Goal: Navigation & Orientation: Understand site structure

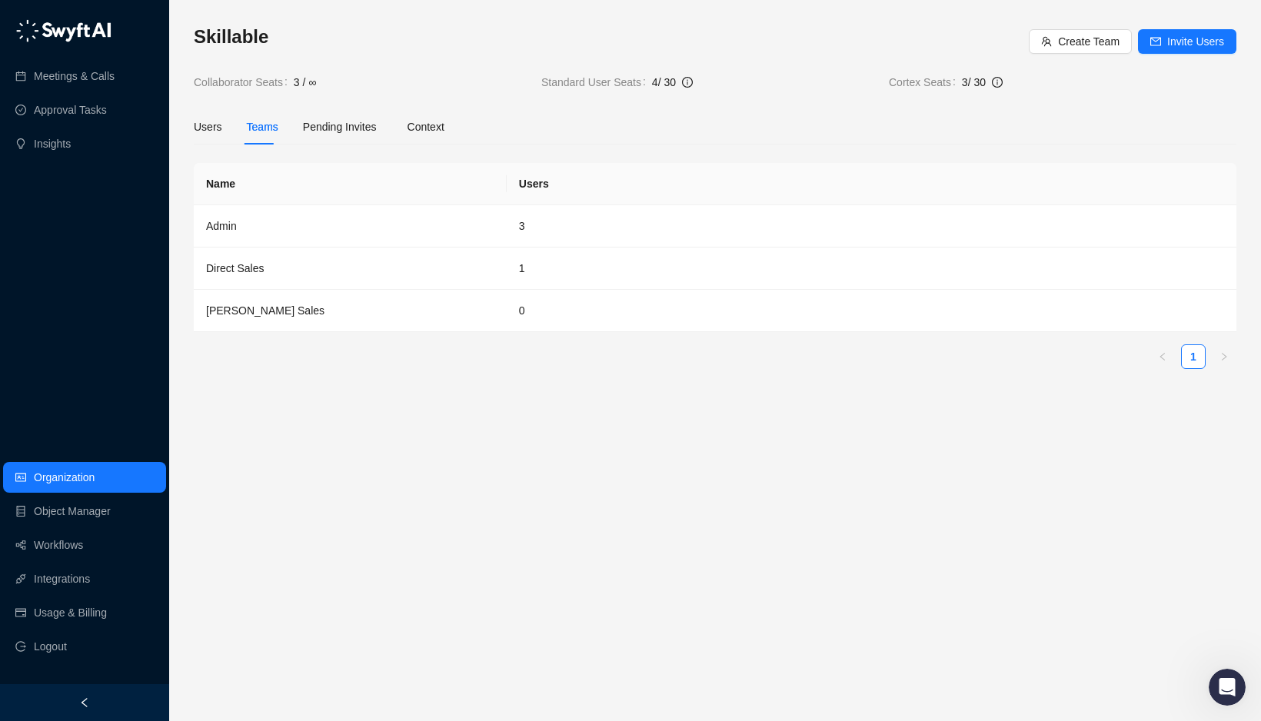
click at [283, 434] on main "Skillable Create Team Invite Users Collaborator Seats 3 / ∞ Standard User Seats…" at bounding box center [715, 367] width 1043 height 684
click at [71, 85] on link "Meetings & Calls" at bounding box center [74, 76] width 81 height 31
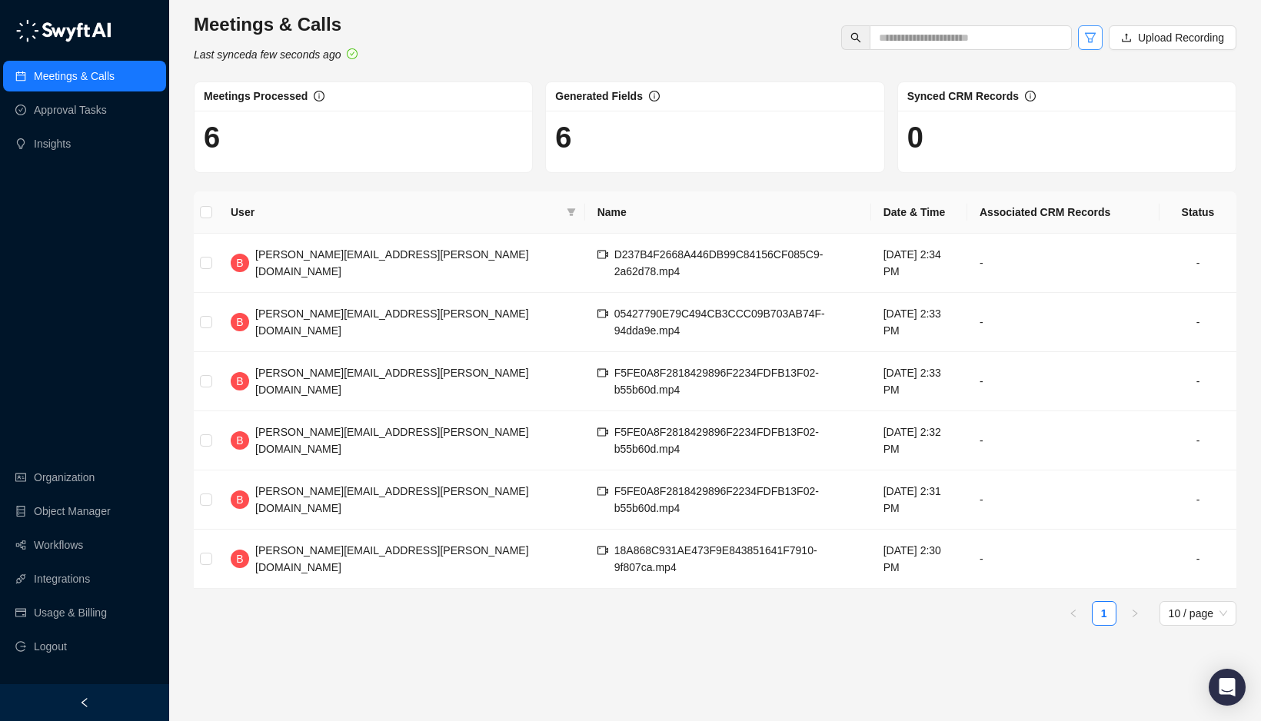
click at [1087, 37] on icon "filter" at bounding box center [1090, 38] width 12 height 12
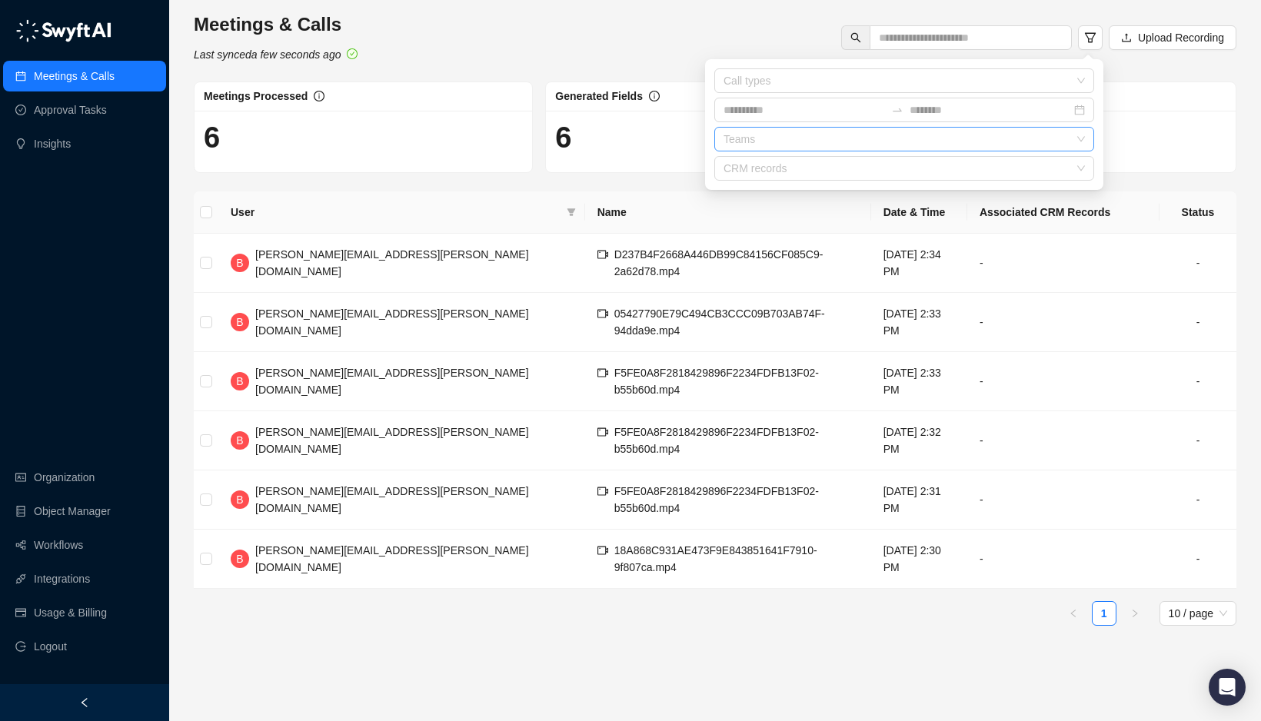
click at [1037, 145] on div "Teams" at bounding box center [904, 139] width 380 height 25
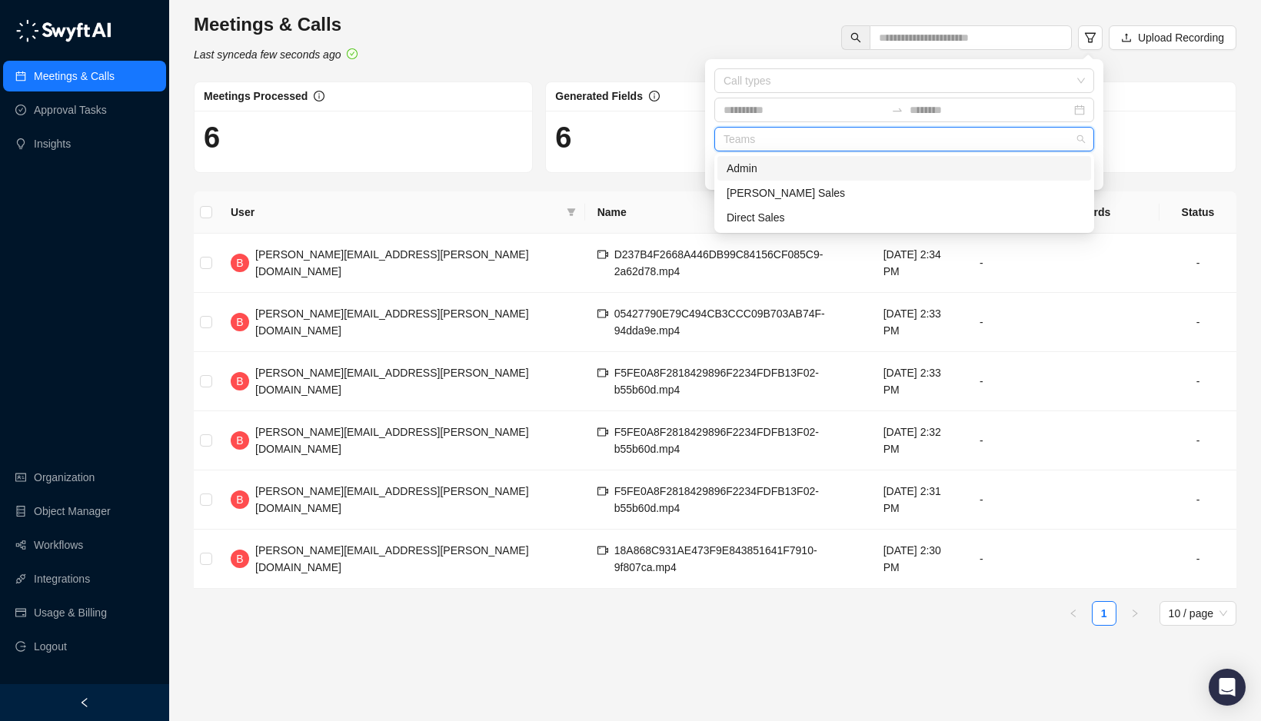
click at [897, 218] on div "Direct Sales" at bounding box center [904, 217] width 355 height 17
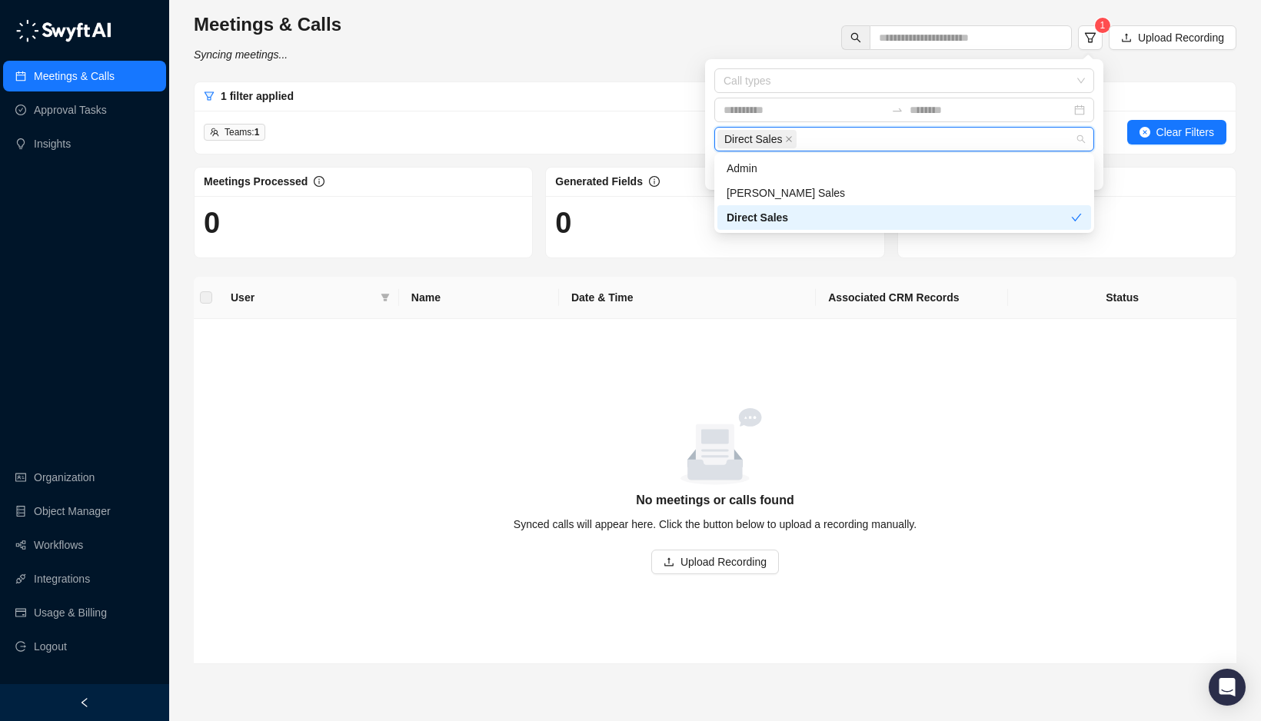
click at [1141, 409] on div "empty image" at bounding box center [715, 446] width 1006 height 77
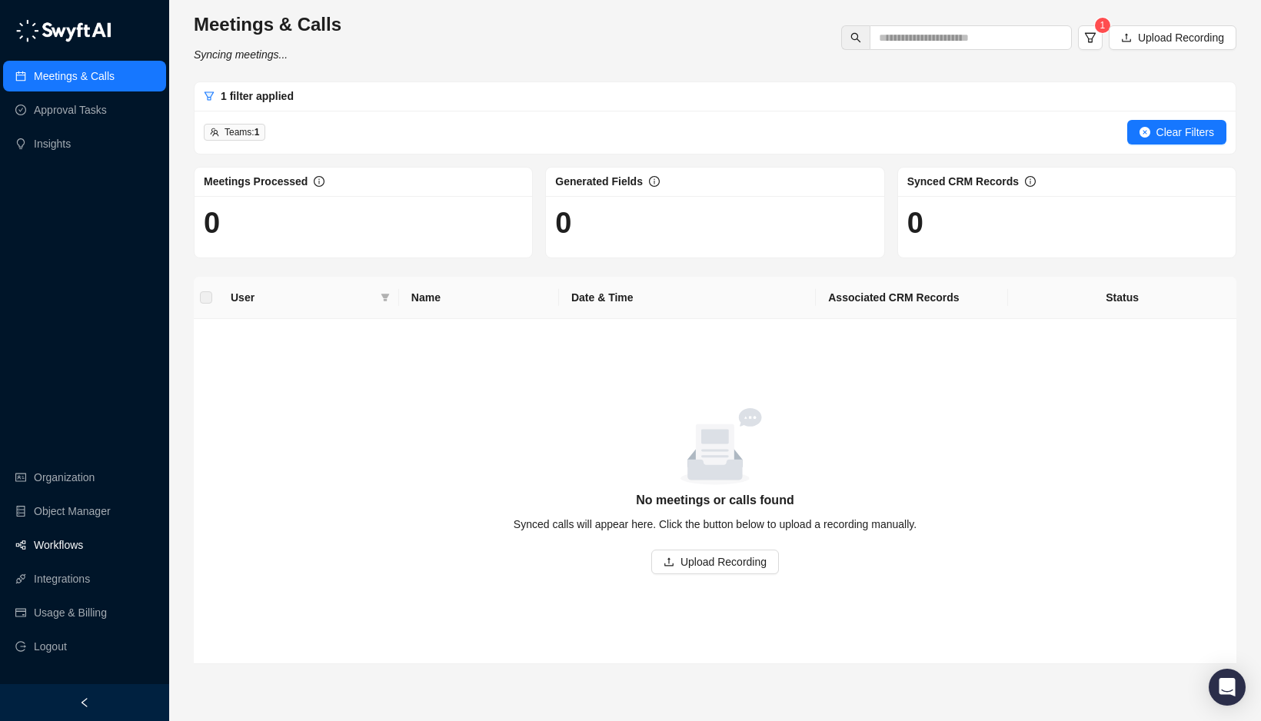
click at [58, 544] on link "Workflows" at bounding box center [58, 545] width 49 height 31
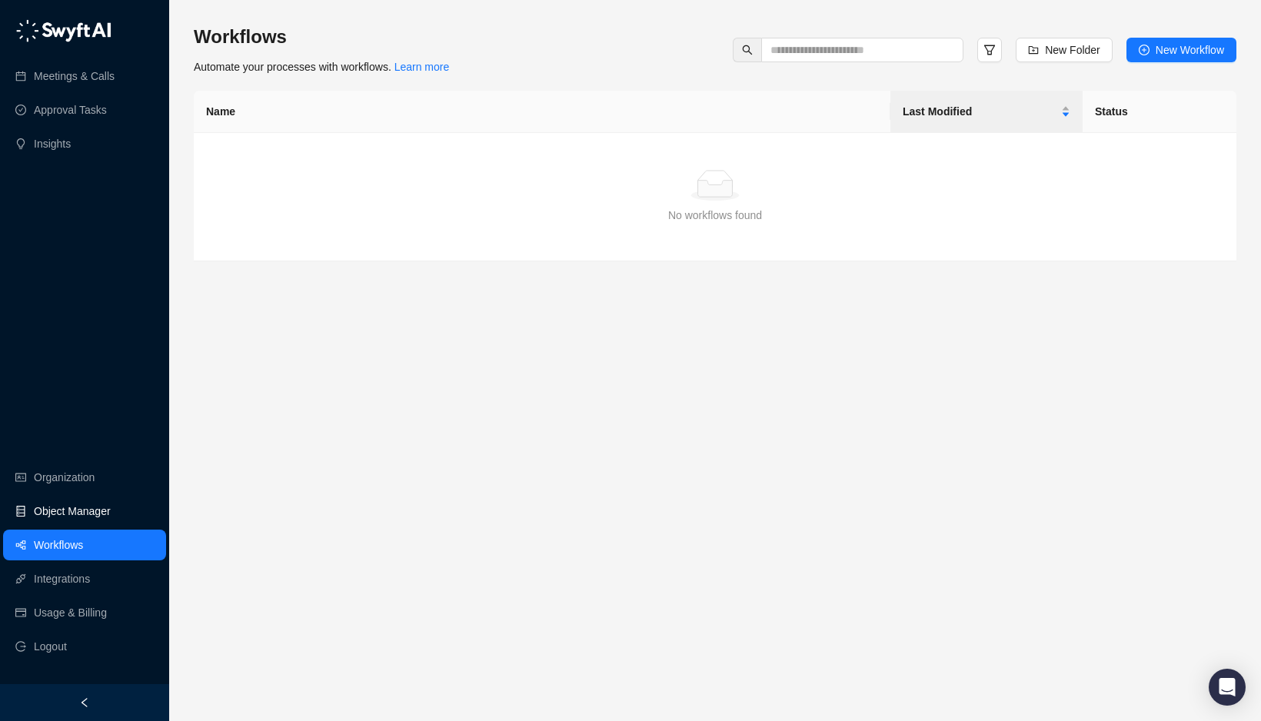
click at [72, 510] on link "Object Manager" at bounding box center [72, 511] width 77 height 31
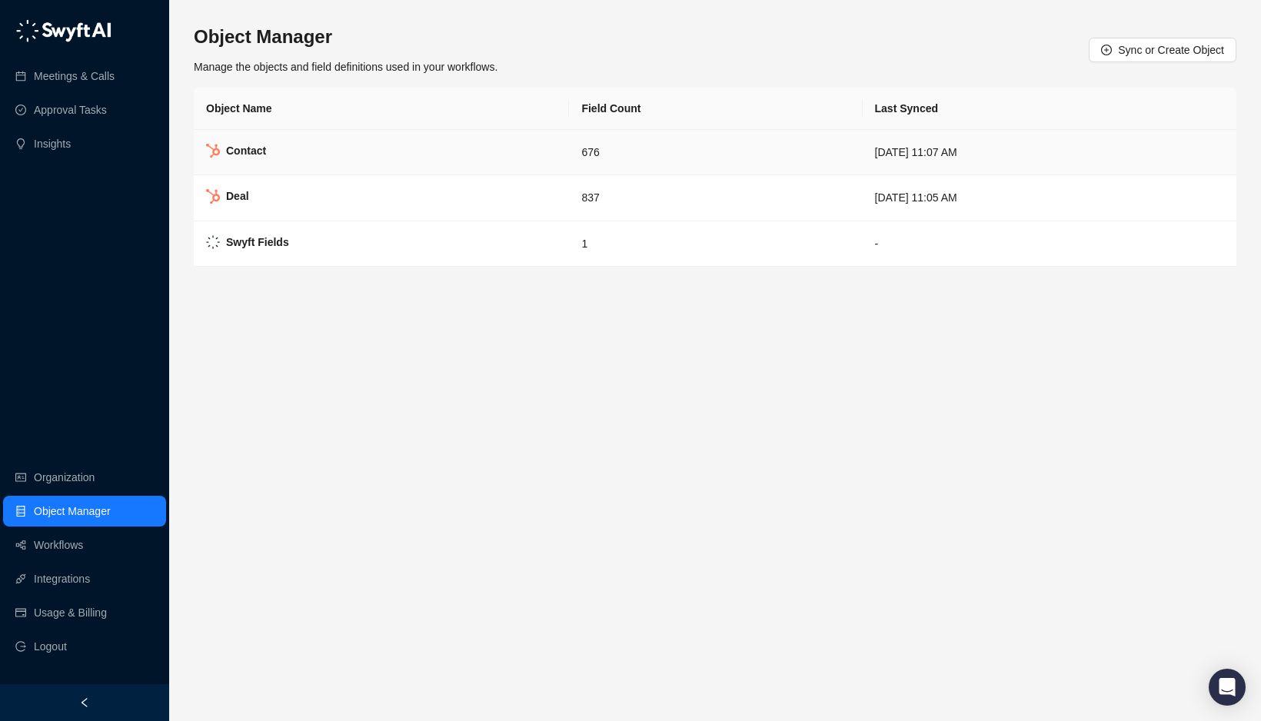
click at [253, 142] on div "Contact" at bounding box center [246, 150] width 40 height 17
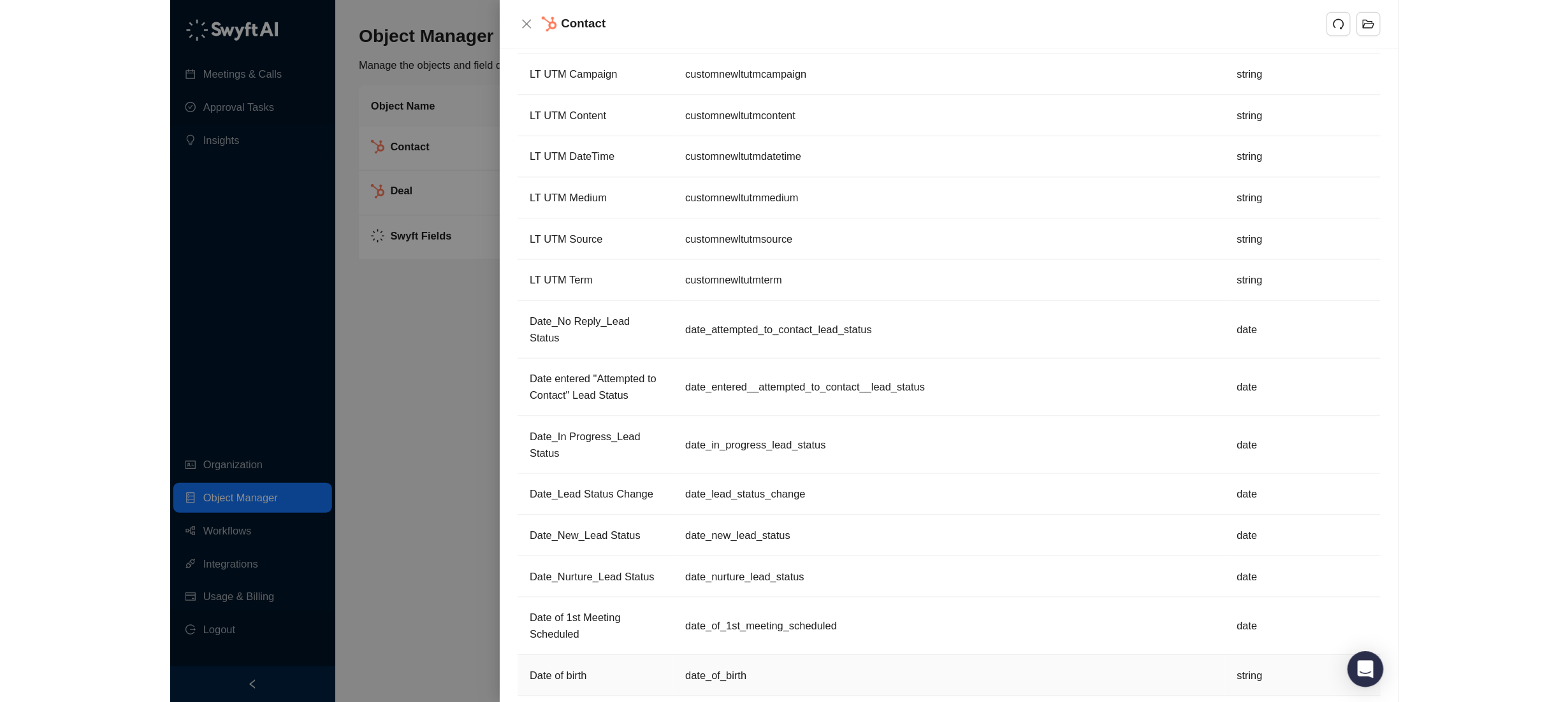
scroll to position [2828, 0]
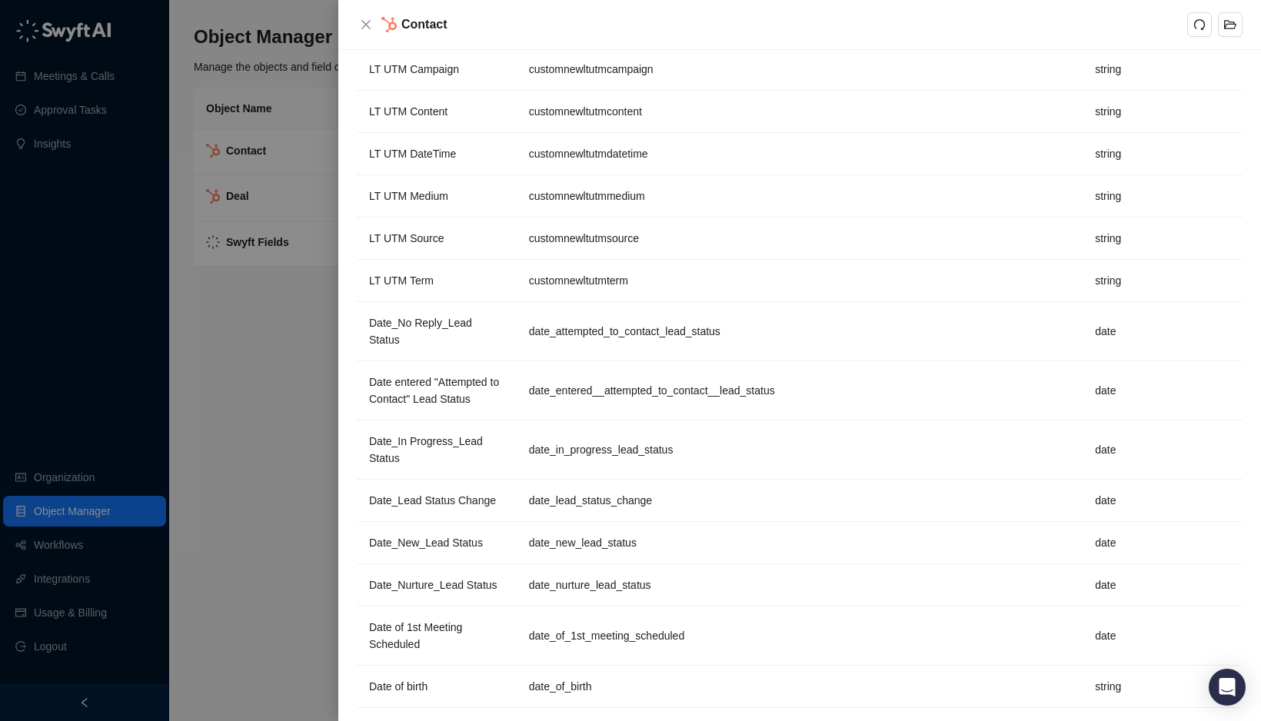
click at [314, 384] on div at bounding box center [630, 360] width 1261 height 721
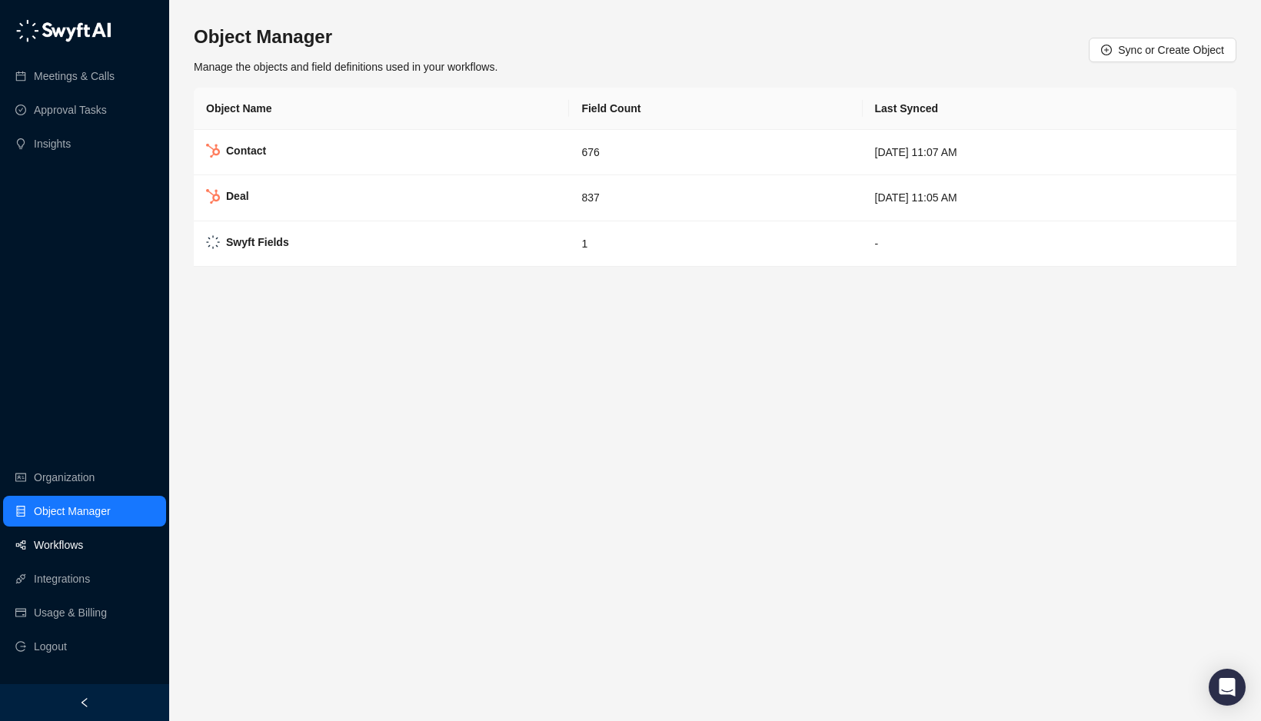
click at [69, 545] on link "Workflows" at bounding box center [58, 545] width 49 height 31
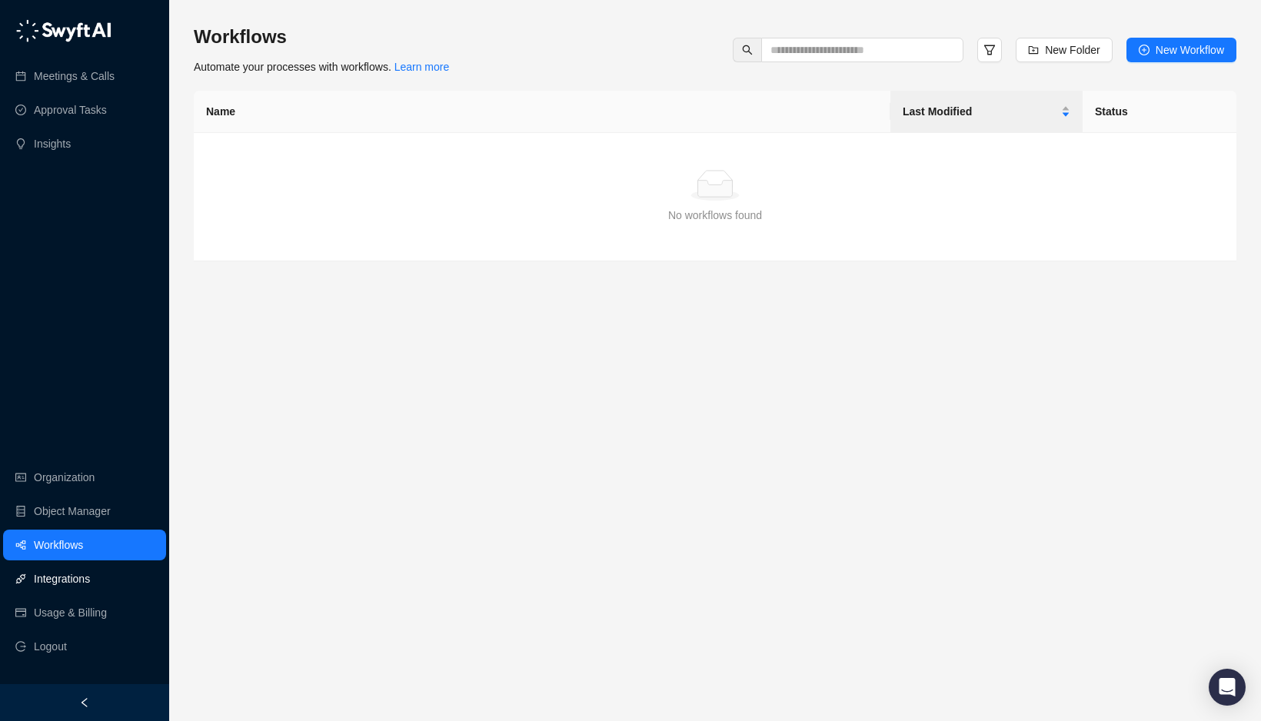
click at [63, 582] on link "Integrations" at bounding box center [62, 579] width 56 height 31
